Goal: Complete application form

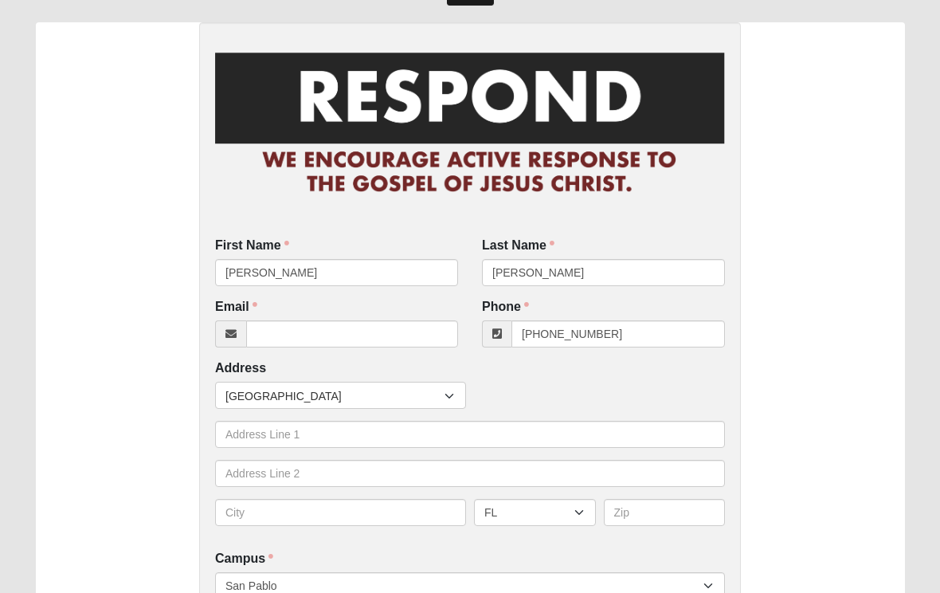
scroll to position [54, 0]
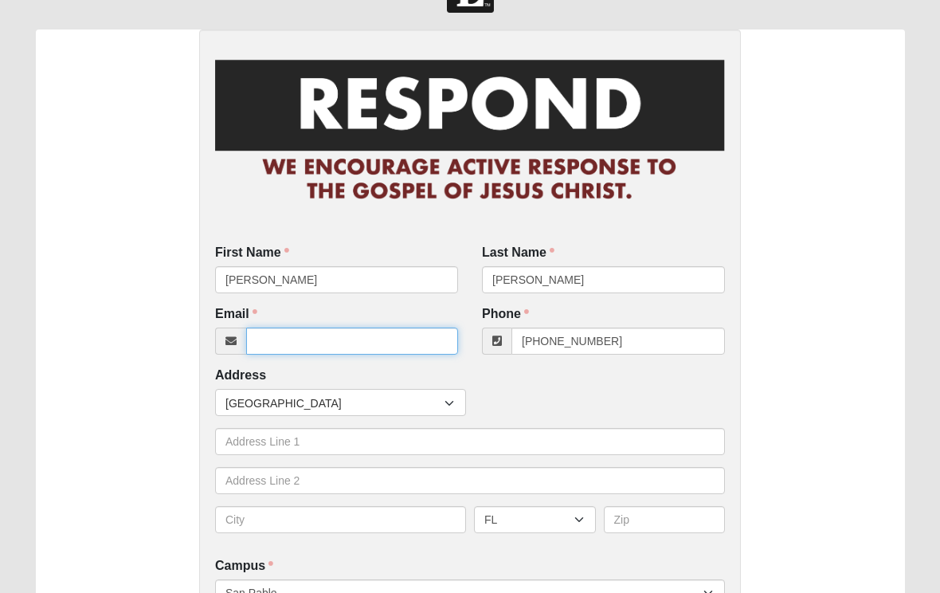
click at [340, 335] on input "Email" at bounding box center [352, 340] width 212 height 27
type input "[EMAIL_ADDRESS][DOMAIN_NAME]"
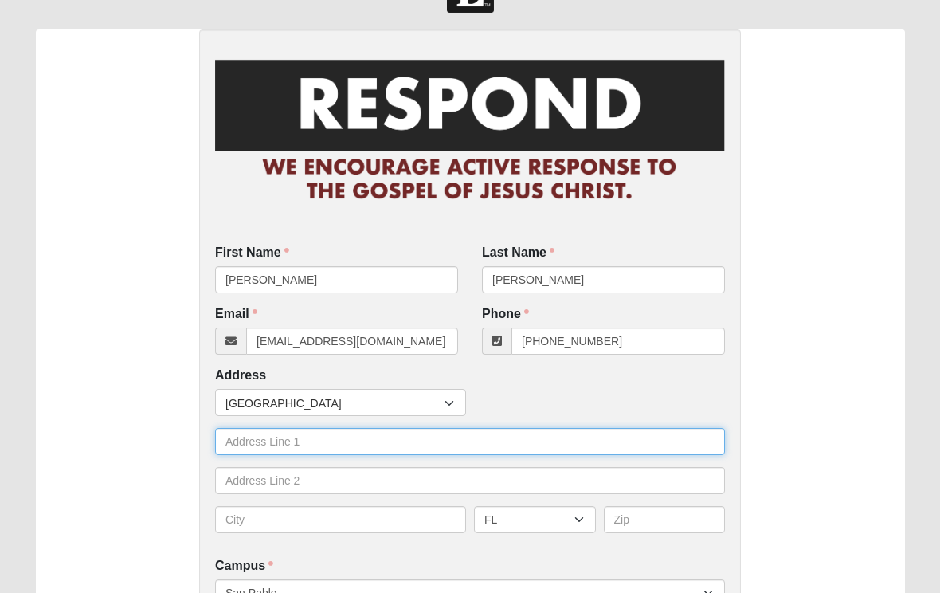
click at [371, 438] on input "text" at bounding box center [470, 441] width 510 height 27
type input "[STREET_ADDRESS]"
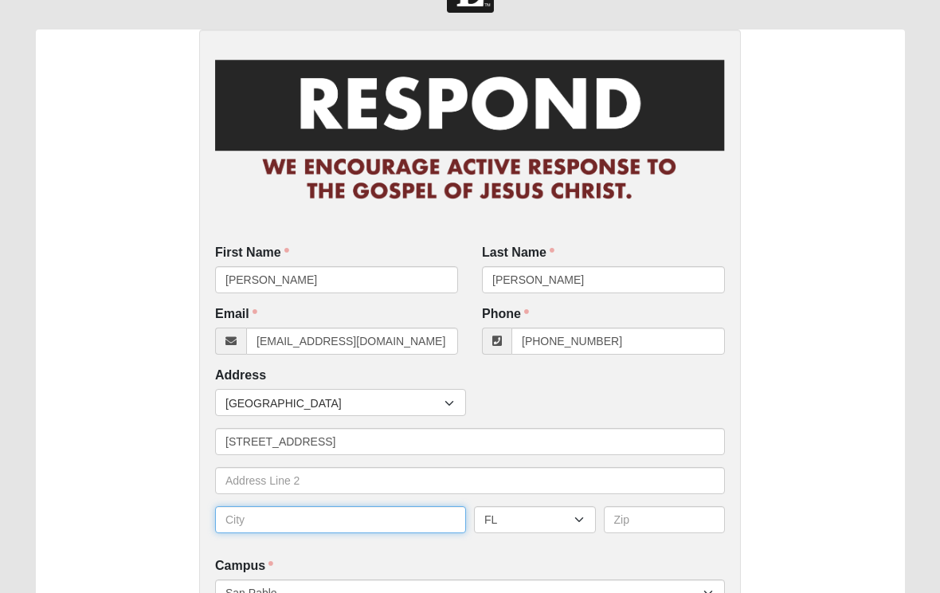
type input "[GEOGRAPHIC_DATA]"
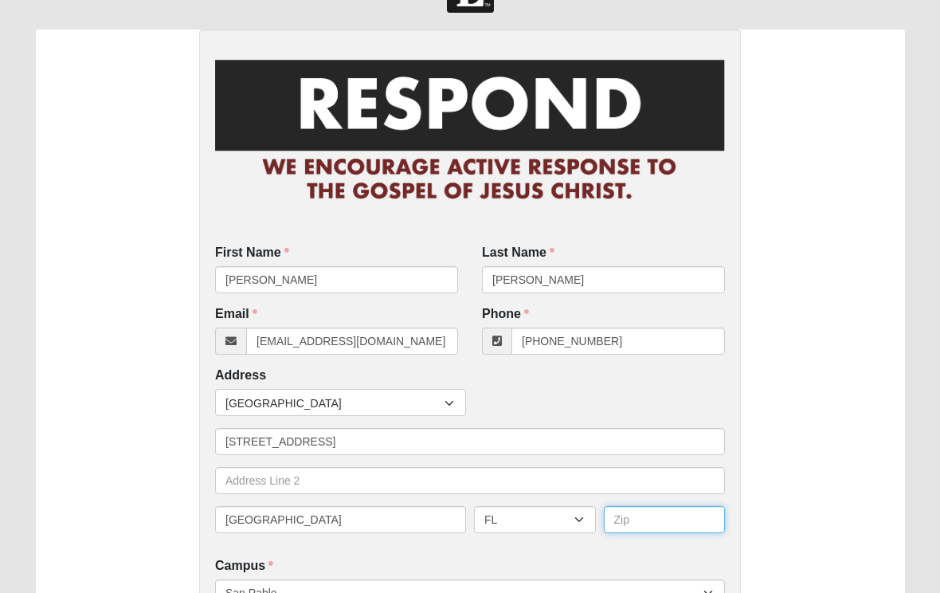
type input "32246"
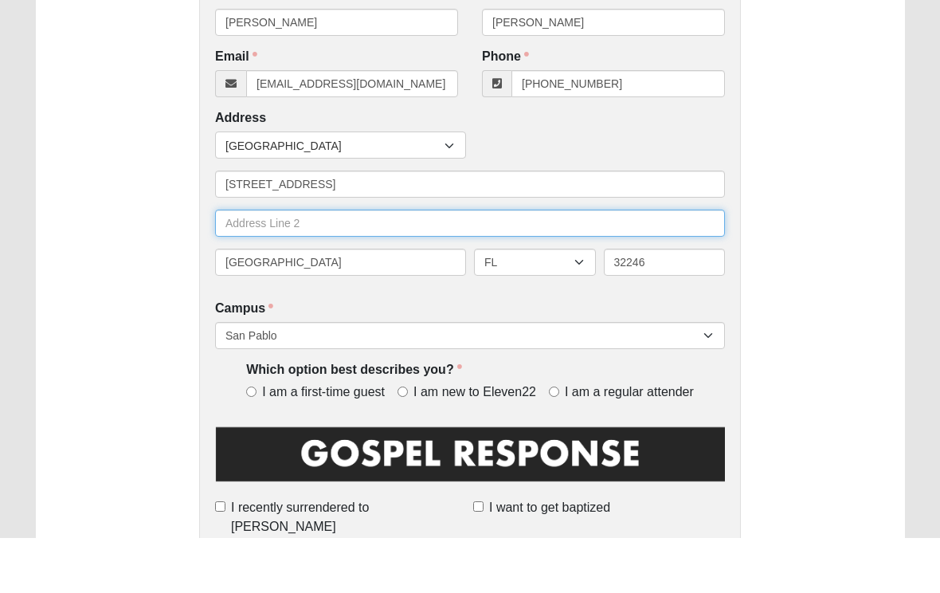
scroll to position [257, 0]
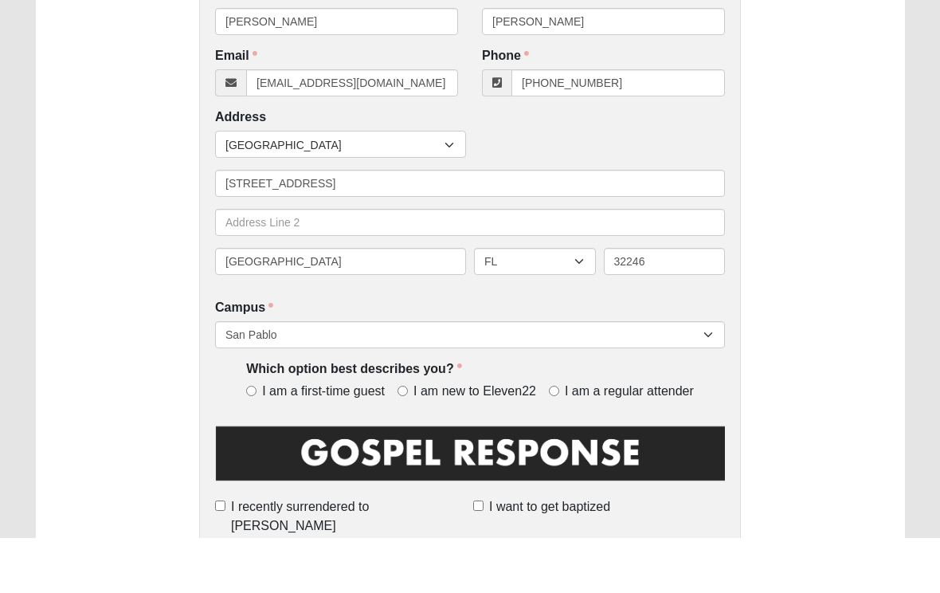
click at [405, 441] on input "I am new to Eleven22" at bounding box center [403, 446] width 10 height 10
radio input "true"
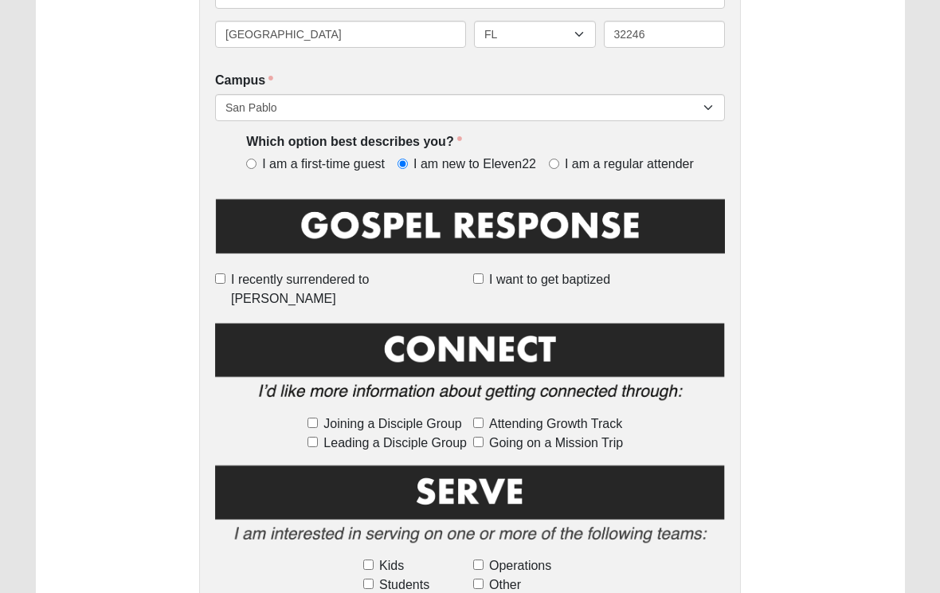
scroll to position [547, 0]
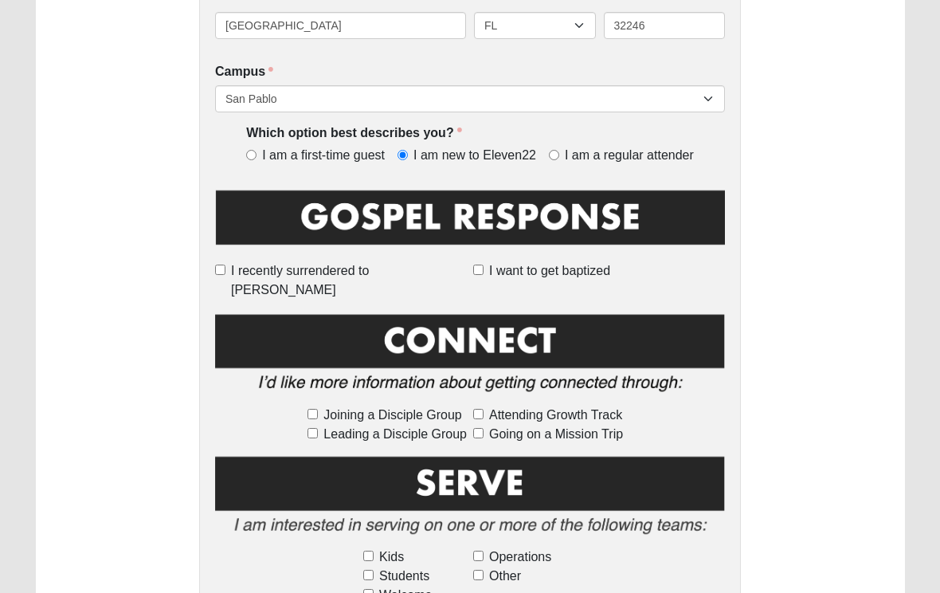
click at [318, 410] on input "Joining a Disciple Group" at bounding box center [313, 415] width 10 height 10
checkbox input "true"
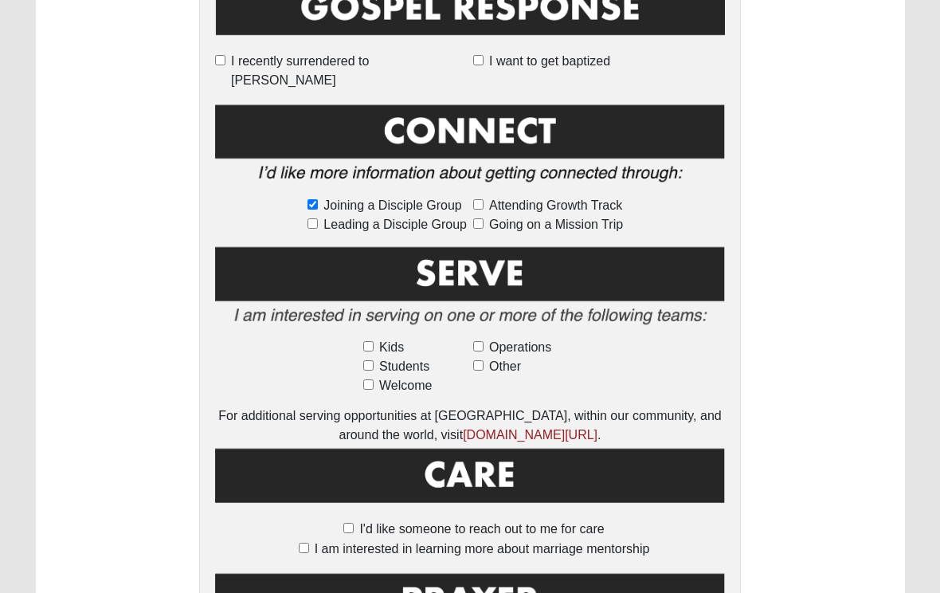
scroll to position [757, 0]
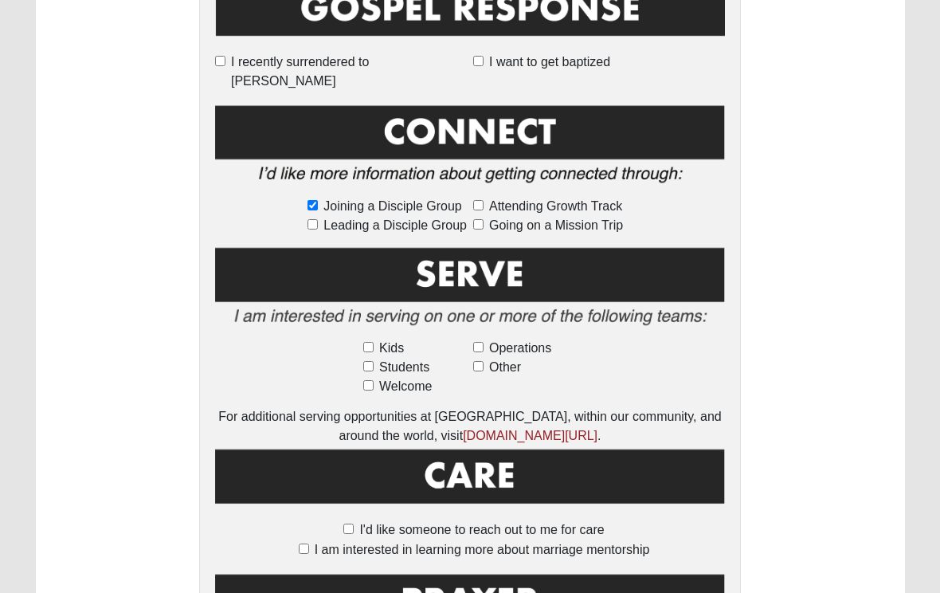
click at [368, 380] on input "Welcome" at bounding box center [368, 385] width 10 height 10
checkbox input "true"
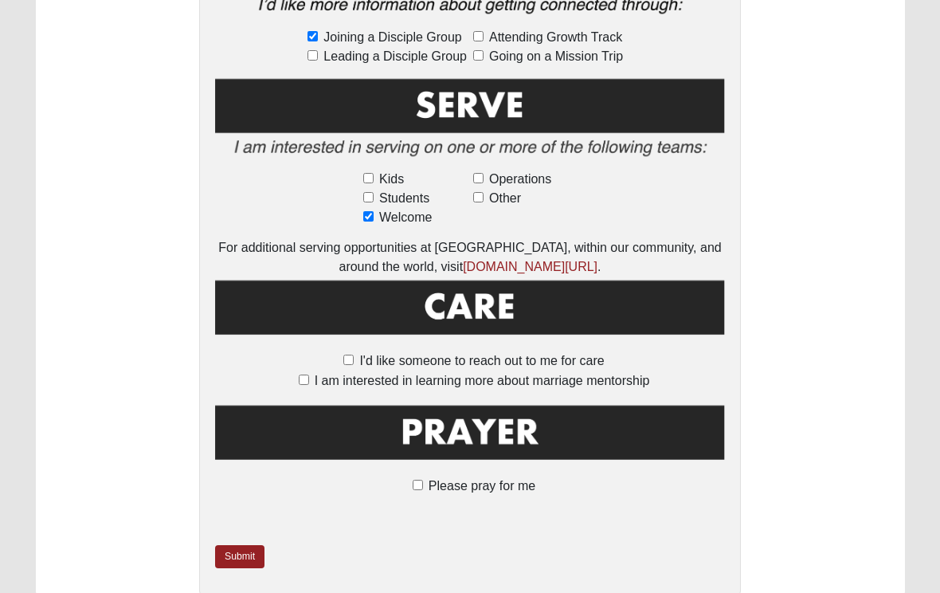
scroll to position [941, 0]
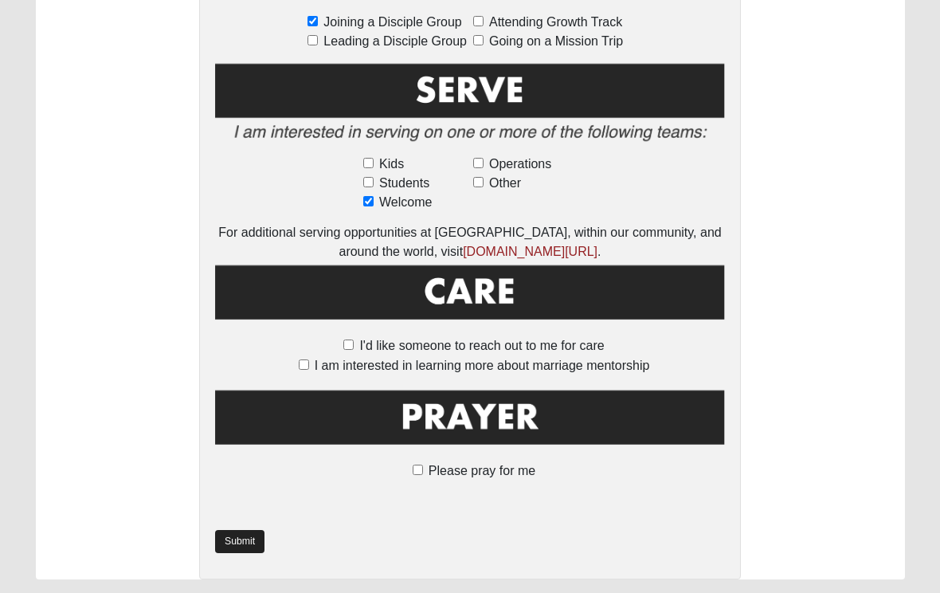
click at [245, 530] on link "Submit" at bounding box center [239, 541] width 49 height 23
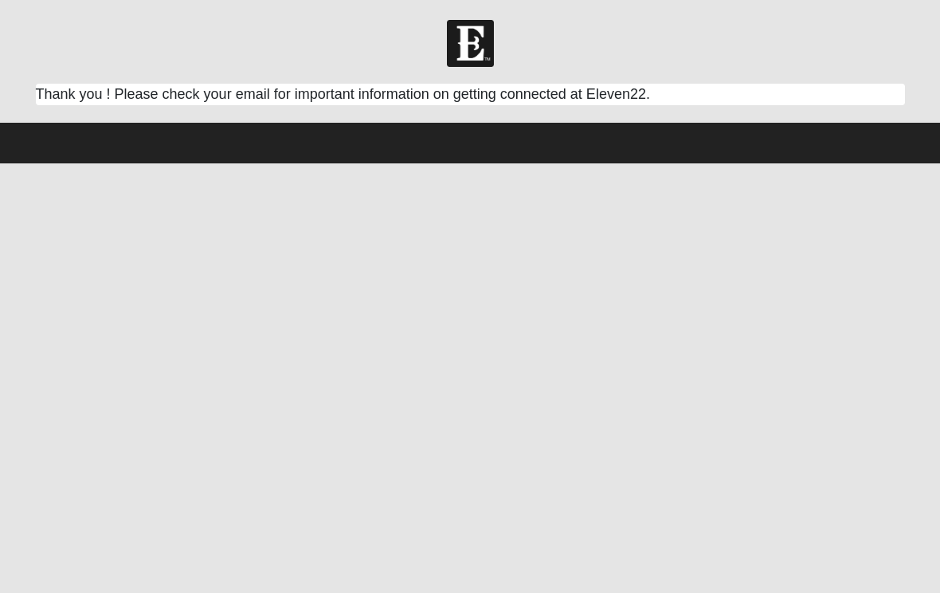
scroll to position [0, 0]
